Goal: Check status: Check status

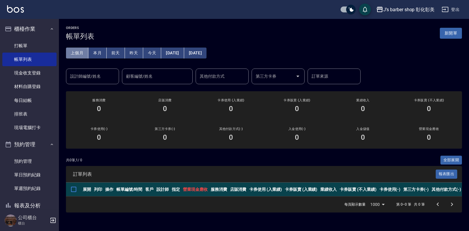
click at [81, 53] on button "上個月" at bounding box center [77, 52] width 22 height 11
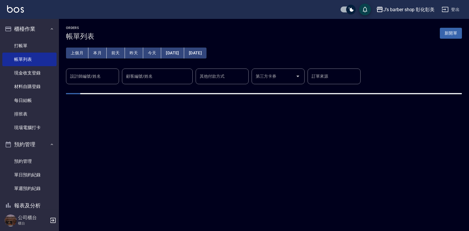
click at [94, 78] on input "設計師編號/姓名" at bounding box center [93, 76] width 48 height 10
type input "LUNA(無代號)"
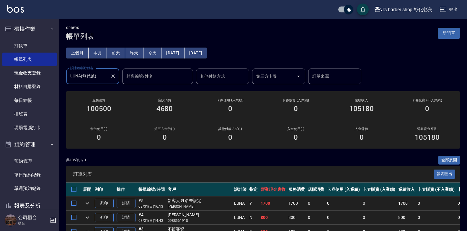
click at [175, 52] on button "[DATE]" at bounding box center [172, 52] width 23 height 11
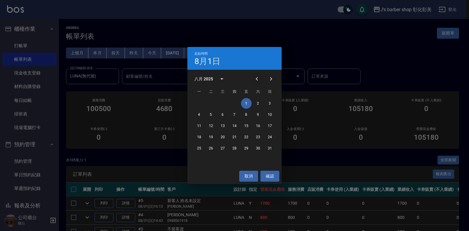
click at [258, 77] on icon "Previous month" at bounding box center [257, 78] width 7 height 7
click at [237, 146] on button "31" at bounding box center [234, 148] width 11 height 11
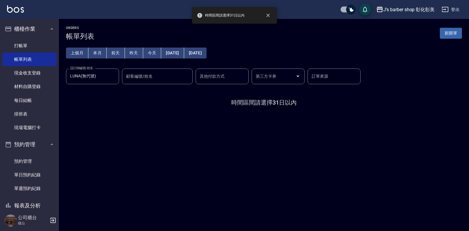
click at [207, 51] on button "[DATE]" at bounding box center [195, 52] width 22 height 11
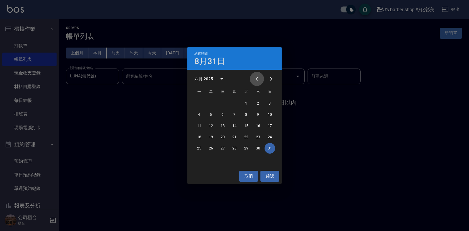
click at [256, 78] on icon "Previous month" at bounding box center [257, 78] width 7 height 7
click at [236, 147] on button "31" at bounding box center [234, 148] width 11 height 11
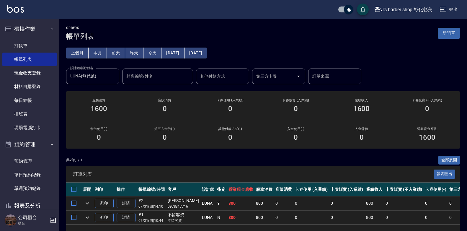
click at [180, 50] on button "[DATE]" at bounding box center [172, 52] width 23 height 11
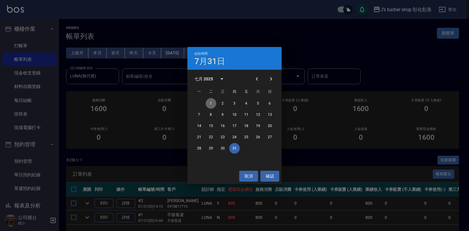
click at [214, 101] on button "1" at bounding box center [211, 103] width 11 height 11
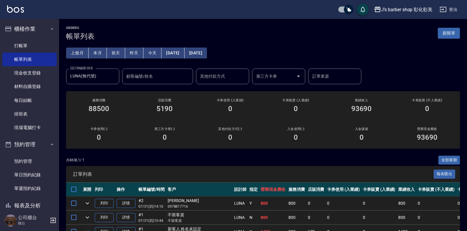
click at [100, 50] on button "本月" at bounding box center [97, 52] width 18 height 11
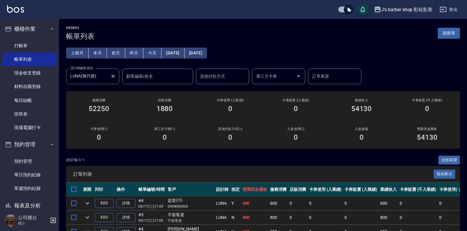
click at [114, 75] on icon "Clear" at bounding box center [113, 76] width 4 height 4
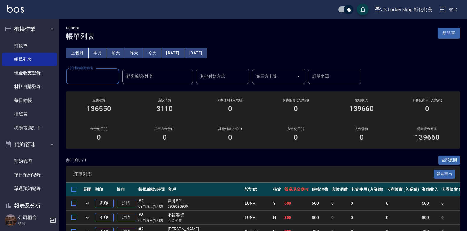
click at [154, 50] on button "今天" at bounding box center [152, 52] width 18 height 11
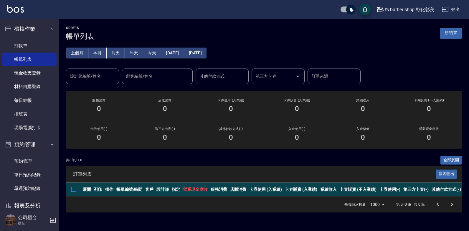
click at [422, 72] on div "上個月 本月 [DATE] [DATE] [DATE] [DATE] [DATE] 設計師編號/姓名 設計師編號/姓名 顧客編號/姓名 顧客編號/姓名 其他付…" at bounding box center [264, 62] width 396 height 44
click at [360, 58] on div "上個月 本月 [DATE] [DATE] [DATE] [DATE] [DATE] 設計師編號/姓名 設計師編號/姓名 顧客編號/姓名 顧客編號/姓名 其他付…" at bounding box center [264, 62] width 396 height 44
